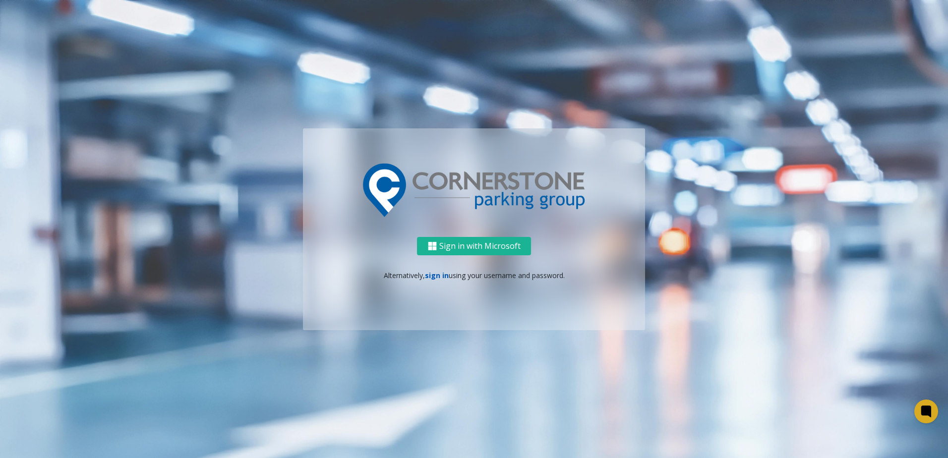
click at [432, 272] on link "sign in" at bounding box center [437, 275] width 24 height 9
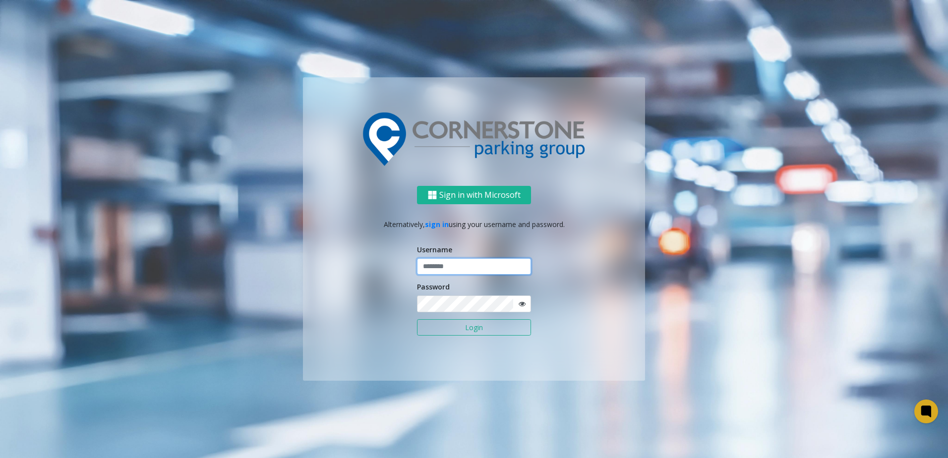
click at [433, 263] on input "text" at bounding box center [474, 266] width 114 height 17
type input "**********"
click at [417, 319] on button "Login" at bounding box center [474, 327] width 114 height 17
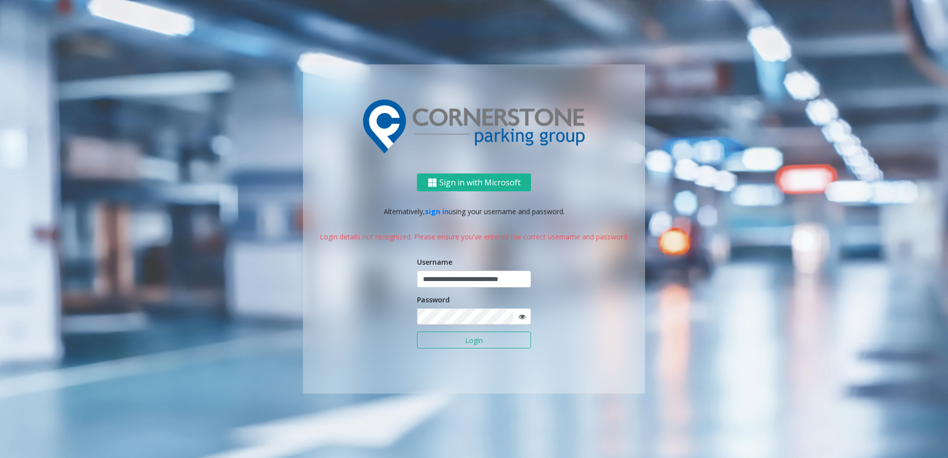
click at [530, 320] on div "**********" at bounding box center [474, 283] width 342 height 220
click at [528, 319] on span at bounding box center [522, 316] width 18 height 17
click at [521, 317] on icon at bounding box center [522, 316] width 7 height 7
click at [417, 332] on button "Login" at bounding box center [474, 340] width 114 height 17
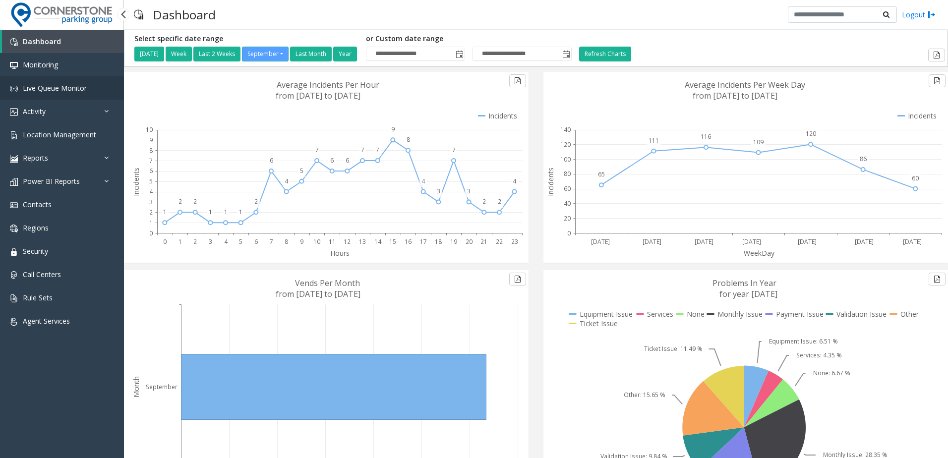
click at [70, 84] on span "Live Queue Monitor" at bounding box center [55, 87] width 64 height 9
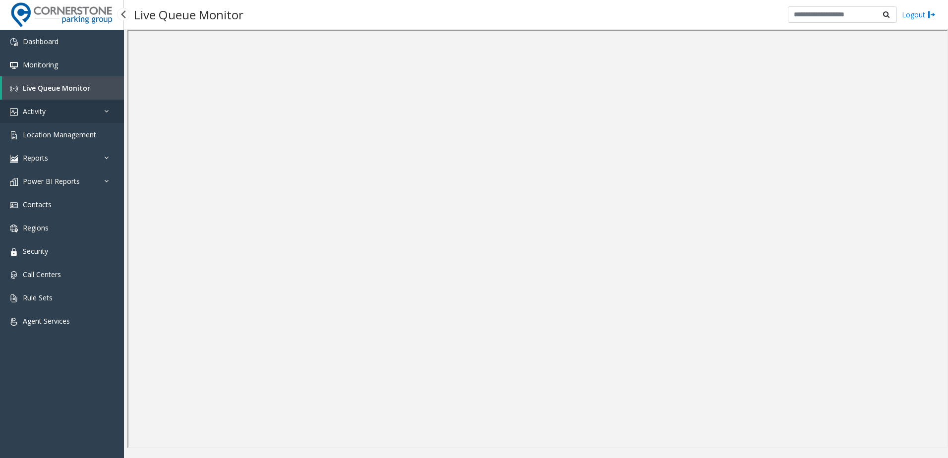
click at [60, 114] on link "Activity" at bounding box center [62, 111] width 124 height 23
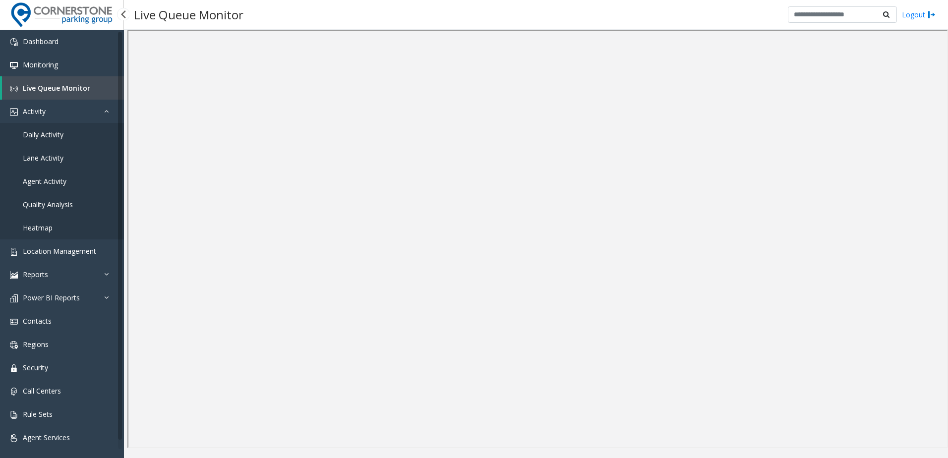
click at [71, 138] on link "Daily Activity" at bounding box center [62, 134] width 124 height 23
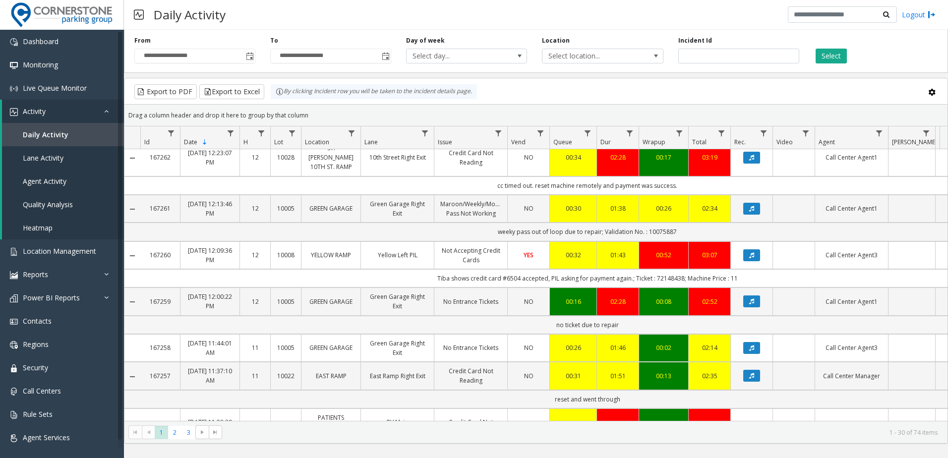
scroll to position [297, 0]
